Goal: Transaction & Acquisition: Purchase product/service

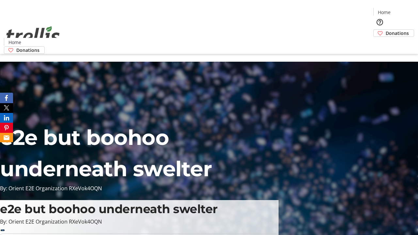
click at [386, 30] on span "Donations" at bounding box center [397, 33] width 23 height 7
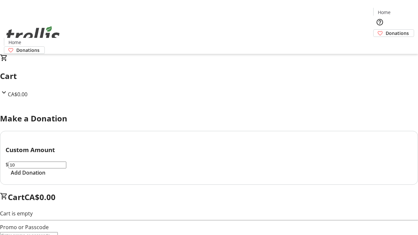
click at [45, 177] on span "Add Donation" at bounding box center [28, 173] width 35 height 8
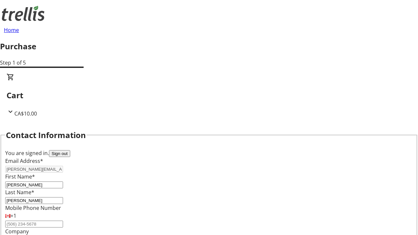
select select "BC"
select select "CA"
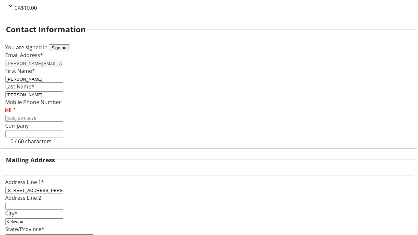
type input "V1Y 0C2"
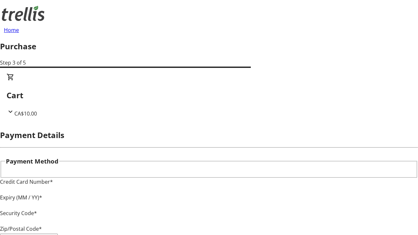
type input "V1Y 0C2"
